Goal: Task Accomplishment & Management: Use online tool/utility

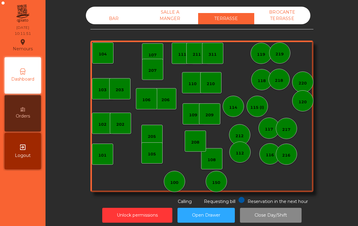
click at [147, 129] on div "205" at bounding box center [151, 135] width 21 height 21
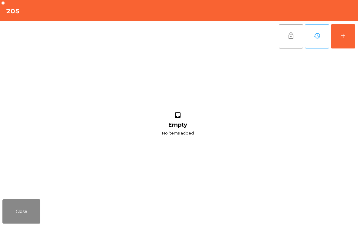
click at [354, 35] on button "add" at bounding box center [343, 36] width 24 height 24
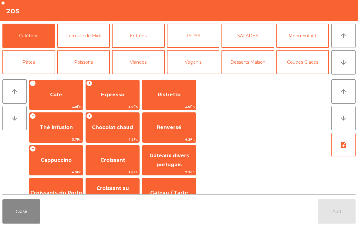
click at [58, 93] on span "Café" at bounding box center [56, 95] width 12 height 6
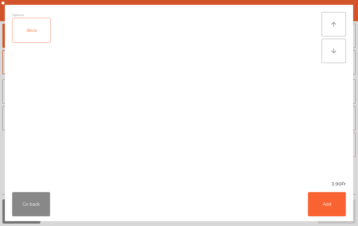
click at [324, 203] on button "Add" at bounding box center [327, 204] width 38 height 24
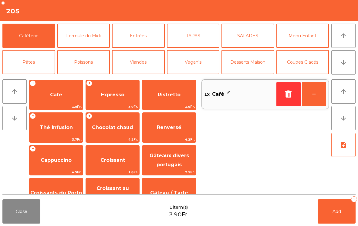
click at [316, 96] on button "+" at bounding box center [313, 94] width 24 height 24
click at [338, 61] on button "arrow_downward" at bounding box center [343, 62] width 24 height 24
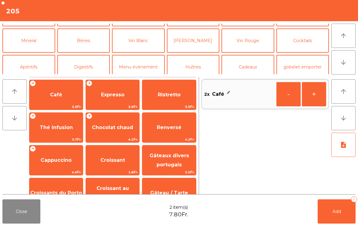
scroll to position [53, 0]
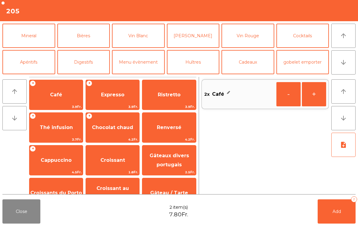
click at [15, 42] on button "Mineral" at bounding box center [28, 36] width 53 height 24
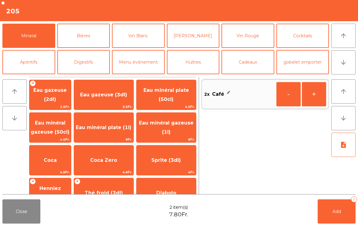
click at [107, 96] on span "Eau gazeuse (3dl)" at bounding box center [103, 95] width 47 height 6
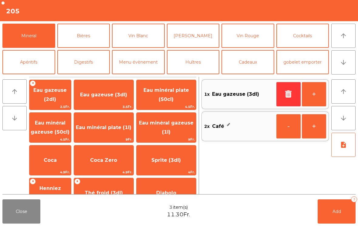
click at [338, 216] on button "Add 3" at bounding box center [336, 211] width 38 height 24
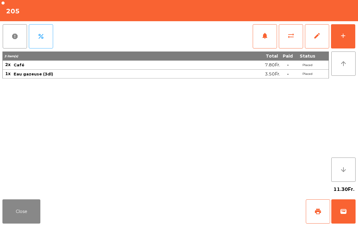
click at [7, 219] on button "Close" at bounding box center [21, 211] width 38 height 24
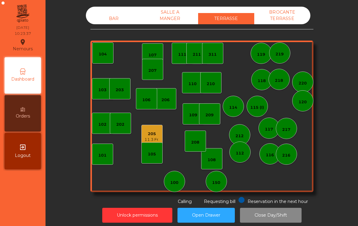
click at [198, 151] on div "208" at bounding box center [195, 141] width 21 height 21
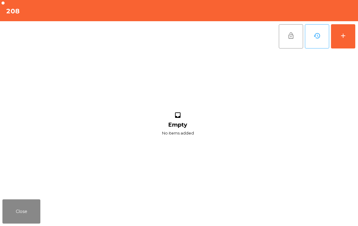
click at [25, 204] on button "Close" at bounding box center [21, 211] width 38 height 24
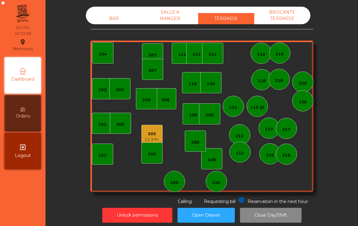
click at [220, 158] on div "108" at bounding box center [211, 158] width 21 height 21
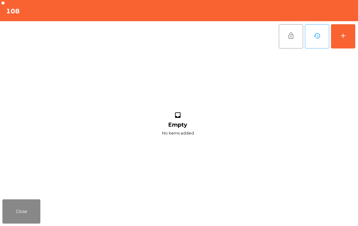
click at [344, 37] on div "add" at bounding box center [342, 35] width 7 height 7
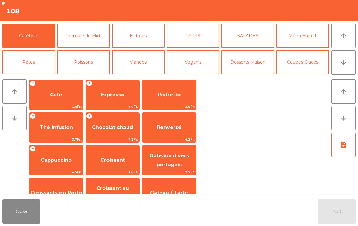
click at [118, 95] on span "Expresso" at bounding box center [112, 95] width 23 height 6
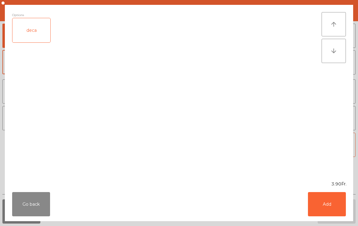
click at [330, 213] on button "Add" at bounding box center [327, 204] width 38 height 24
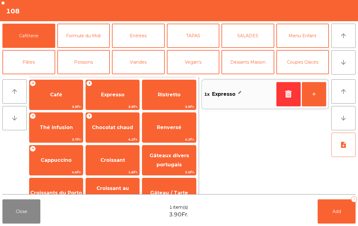
click at [111, 164] on span "Croissant" at bounding box center [112, 160] width 53 height 16
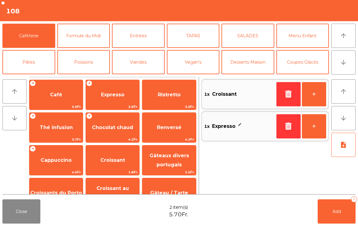
click at [319, 100] on button "+" at bounding box center [313, 94] width 24 height 24
click at [342, 64] on icon "arrow_downward" at bounding box center [342, 62] width 7 height 7
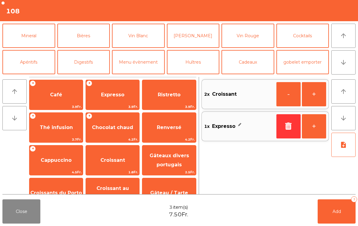
click at [27, 38] on button "Mineral" at bounding box center [28, 36] width 53 height 24
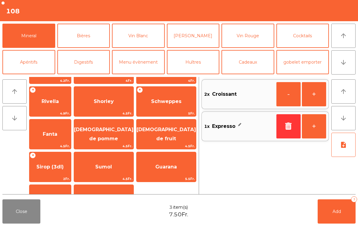
scroll to position [128, 0]
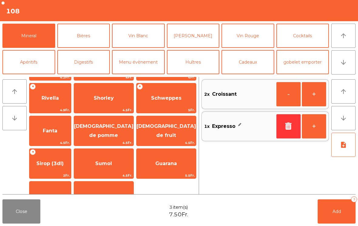
click at [62, 164] on span "Sirop (3dl)" at bounding box center [49, 164] width 27 height 6
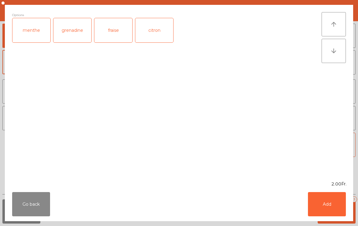
click at [338, 205] on button "Add" at bounding box center [327, 204] width 38 height 24
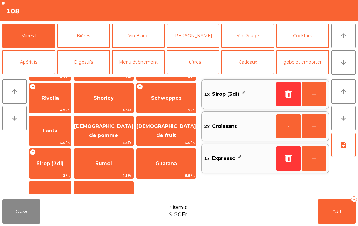
click at [340, 211] on span "Add" at bounding box center [336, 211] width 8 height 5
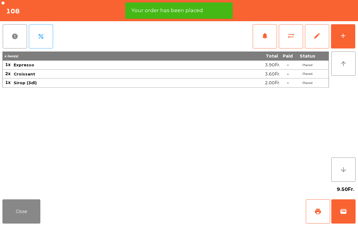
click at [316, 207] on button "print" at bounding box center [317, 211] width 24 height 24
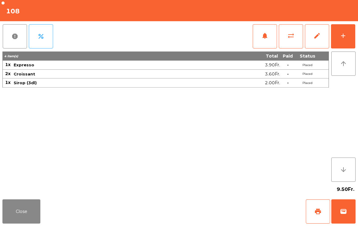
click at [8, 217] on button "Close" at bounding box center [21, 211] width 38 height 24
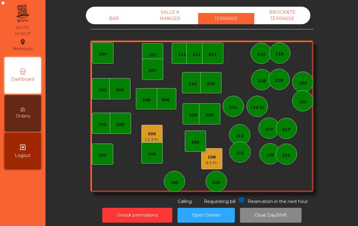
click at [257, 103] on div "115 (I)" at bounding box center [257, 106] width 14 height 8
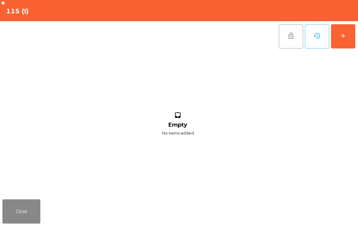
click at [343, 39] on button "add" at bounding box center [343, 36] width 24 height 24
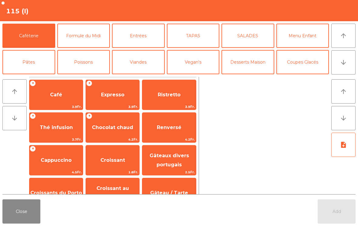
click at [62, 189] on span "Croissants du Porto" at bounding box center [55, 193] width 53 height 16
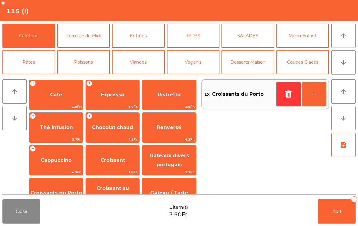
click at [102, 161] on span "Croissant" at bounding box center [112, 160] width 25 height 6
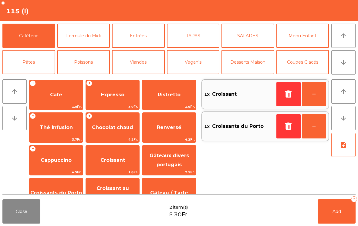
click at [348, 67] on button "arrow_downward" at bounding box center [343, 62] width 24 height 24
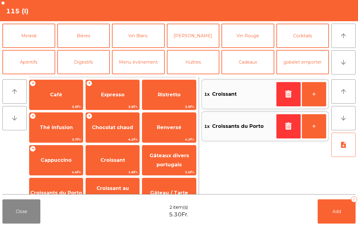
scroll to position [53, 0]
click at [23, 42] on button "Mineral" at bounding box center [28, 36] width 53 height 24
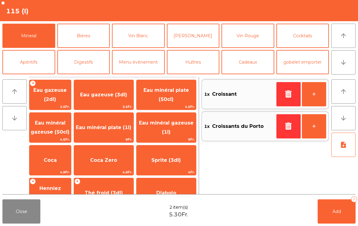
click at [57, 162] on span "Coca" at bounding box center [50, 160] width 13 height 6
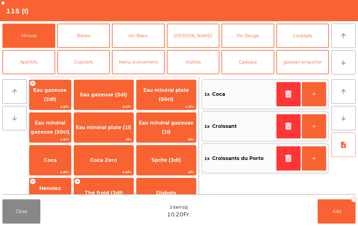
click at [340, 210] on span "Add" at bounding box center [336, 211] width 8 height 5
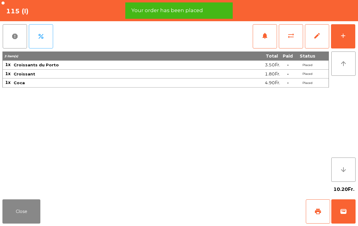
click at [317, 211] on span "print" at bounding box center [317, 211] width 7 height 7
click at [28, 213] on button "Close" at bounding box center [21, 211] width 38 height 24
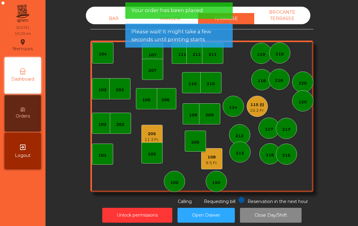
click at [194, 121] on div "109" at bounding box center [192, 113] width 21 height 21
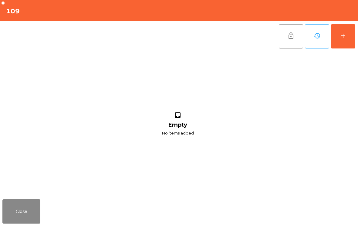
click at [345, 38] on div "add" at bounding box center [342, 35] width 7 height 7
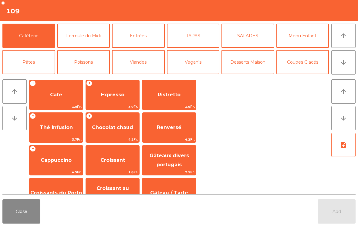
click at [46, 101] on span "Café" at bounding box center [55, 95] width 53 height 16
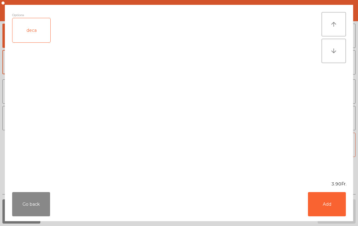
click at [333, 205] on button "Add" at bounding box center [327, 204] width 38 height 24
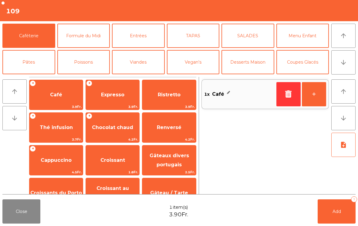
click at [105, 162] on span "Croissant" at bounding box center [112, 160] width 25 height 6
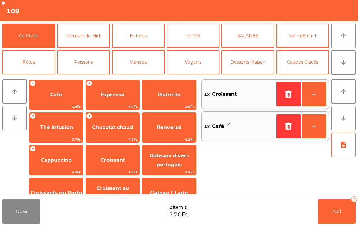
click at [335, 213] on span "Add" at bounding box center [336, 211] width 8 height 5
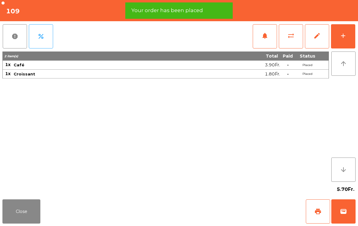
click at [316, 212] on span "print" at bounding box center [317, 211] width 7 height 7
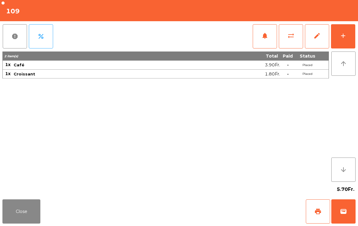
click at [9, 215] on button "Close" at bounding box center [21, 211] width 38 height 24
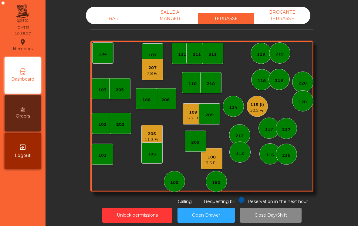
click at [252, 104] on div "115 (I)" at bounding box center [256, 105] width 15 height 6
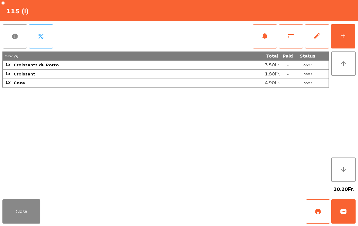
click at [345, 219] on button "wallet" at bounding box center [343, 211] width 24 height 24
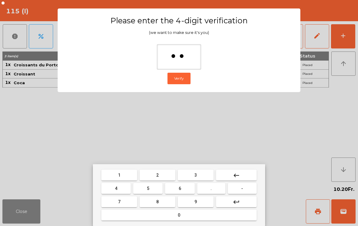
type input "***"
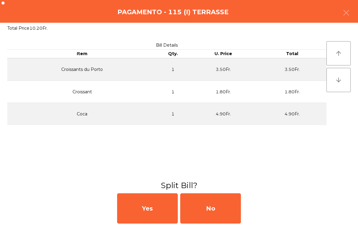
click at [224, 206] on div "No" at bounding box center [210, 208] width 61 height 30
click at [216, 199] on div "MB" at bounding box center [210, 208] width 61 height 30
click at [207, 213] on div "No" at bounding box center [210, 208] width 61 height 30
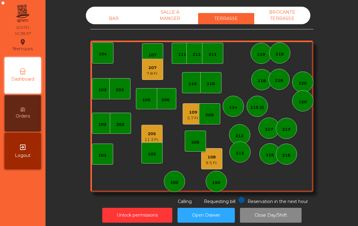
click at [188, 121] on div "109 5.7 Fr." at bounding box center [192, 113] width 21 height 21
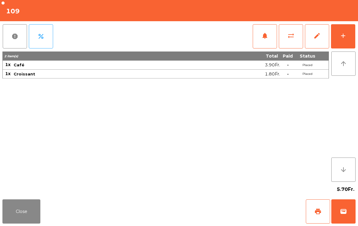
click at [341, 213] on span "wallet" at bounding box center [342, 211] width 7 height 7
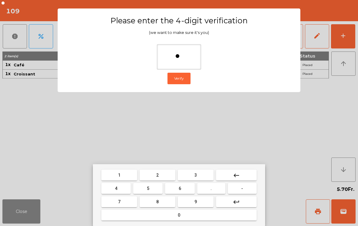
type input "**"
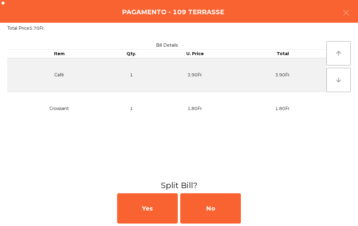
click at [220, 210] on div "No" at bounding box center [210, 208] width 61 height 30
click at [220, 210] on div "MB" at bounding box center [210, 208] width 61 height 30
click at [219, 214] on div "No" at bounding box center [210, 208] width 61 height 30
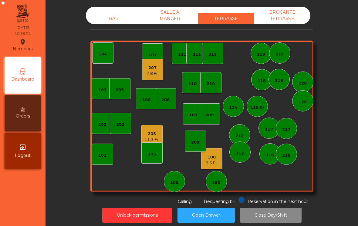
click at [146, 74] on div "7.8 Fr." at bounding box center [152, 74] width 12 height 6
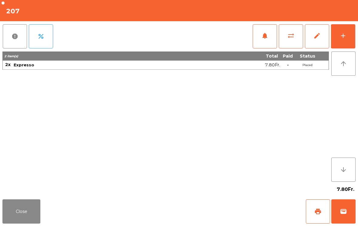
click at [342, 205] on button "wallet" at bounding box center [343, 211] width 24 height 24
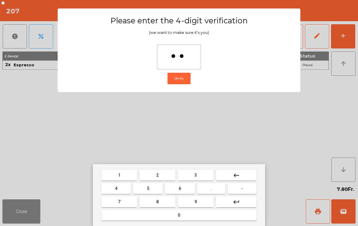
type input "***"
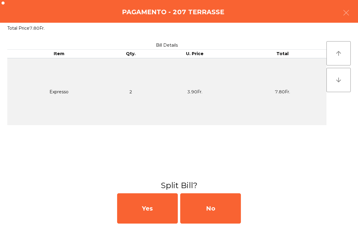
click at [213, 214] on div "No" at bounding box center [210, 208] width 61 height 30
click at [220, 204] on div "MB" at bounding box center [210, 208] width 61 height 30
click at [217, 199] on div "No" at bounding box center [210, 208] width 61 height 30
click at [217, 195] on div "No" at bounding box center [210, 208] width 61 height 30
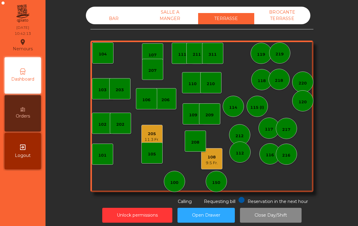
click at [213, 157] on div "108" at bounding box center [211, 157] width 12 height 6
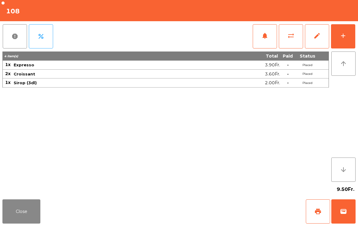
click at [342, 217] on button "wallet" at bounding box center [343, 211] width 24 height 24
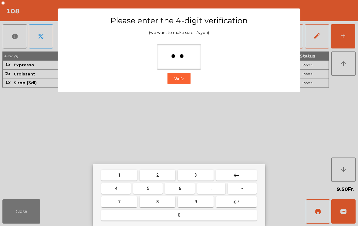
type input "***"
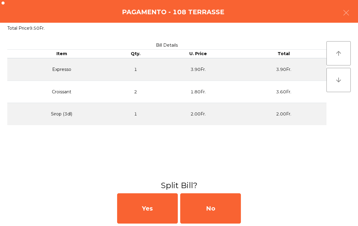
click at [199, 209] on div "No" at bounding box center [210, 208] width 61 height 30
click at [205, 211] on div "MB" at bounding box center [210, 208] width 61 height 30
click at [204, 209] on div "No" at bounding box center [210, 208] width 61 height 30
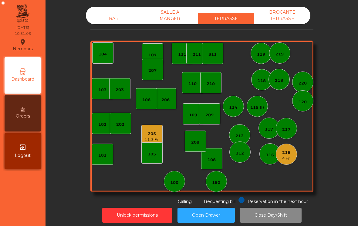
click at [242, 156] on div "112" at bounding box center [239, 152] width 21 height 21
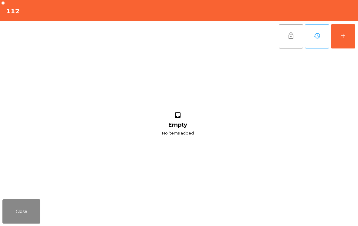
click at [344, 39] on button "add" at bounding box center [343, 36] width 24 height 24
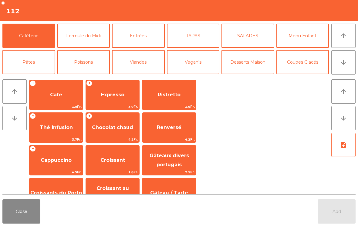
click at [69, 98] on span "Café" at bounding box center [55, 95] width 53 height 16
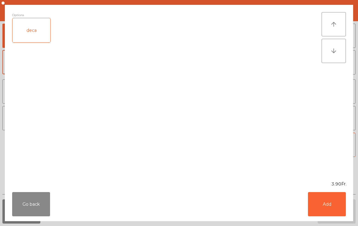
click at [335, 206] on button "Add" at bounding box center [327, 204] width 38 height 24
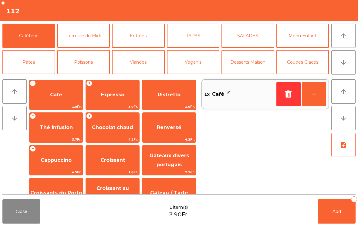
click at [341, 65] on icon "arrow_downward" at bounding box center [342, 62] width 7 height 7
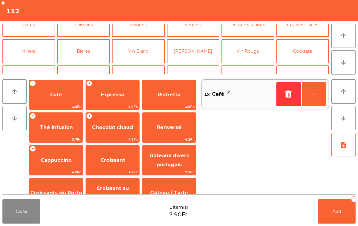
click at [38, 40] on button "Mineral" at bounding box center [28, 51] width 53 height 24
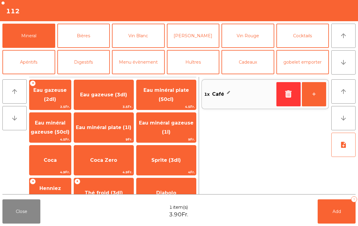
click at [97, 35] on button "Bières" at bounding box center [83, 36] width 53 height 24
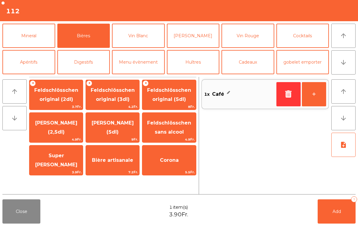
click at [71, 95] on span "Feldschlösschen original (2dl)" at bounding box center [55, 95] width 53 height 26
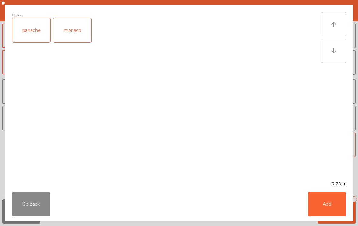
click at [330, 207] on button "Add" at bounding box center [327, 204] width 38 height 24
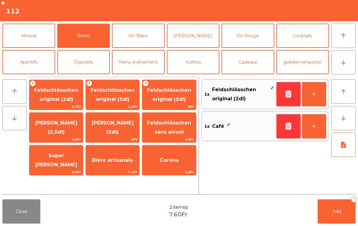
click at [340, 214] on span "Add" at bounding box center [336, 211] width 8 height 5
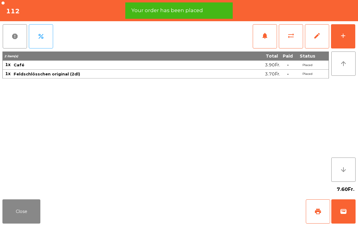
click at [320, 208] on span "print" at bounding box center [317, 211] width 7 height 7
